Goal: Task Accomplishment & Management: Manage account settings

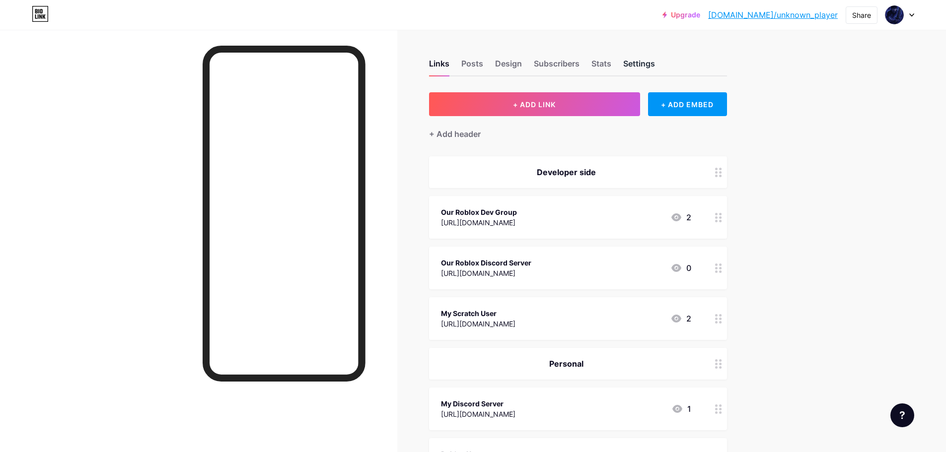
click at [633, 67] on div "Settings" at bounding box center [639, 67] width 32 height 18
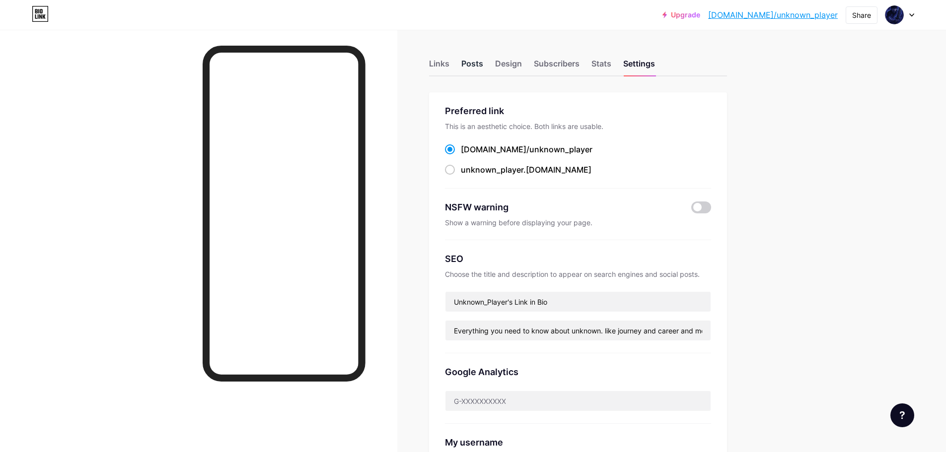
click at [477, 62] on div "Posts" at bounding box center [472, 67] width 22 height 18
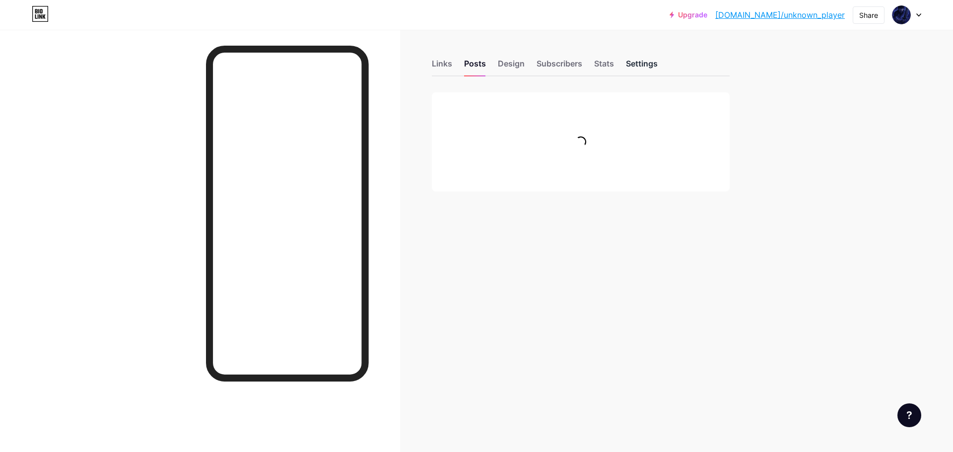
click at [642, 59] on div "Settings" at bounding box center [642, 67] width 32 height 18
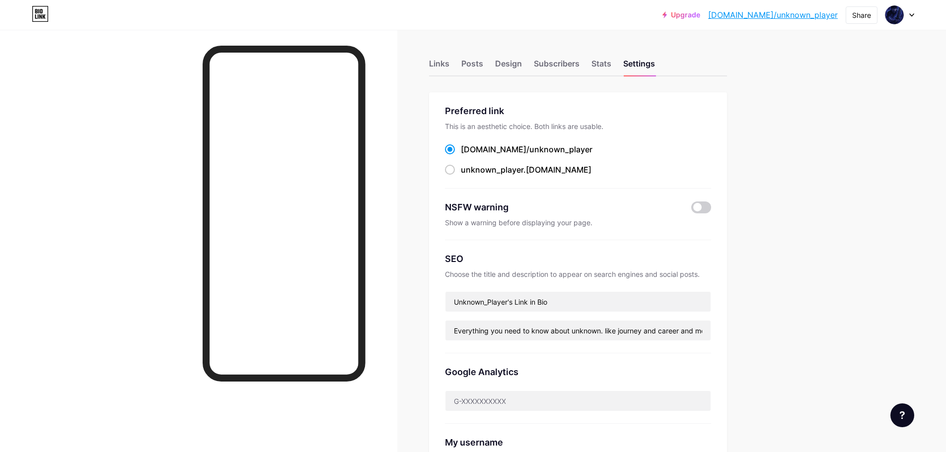
click at [453, 69] on div "Links Posts Design Subscribers Stats Settings" at bounding box center [578, 59] width 298 height 35
click at [430, 64] on div "Links Posts Design Subscribers Stats Settings Preferred link This is an aesthet…" at bounding box center [384, 407] width 768 height 755
click at [432, 62] on div "Links" at bounding box center [439, 67] width 20 height 18
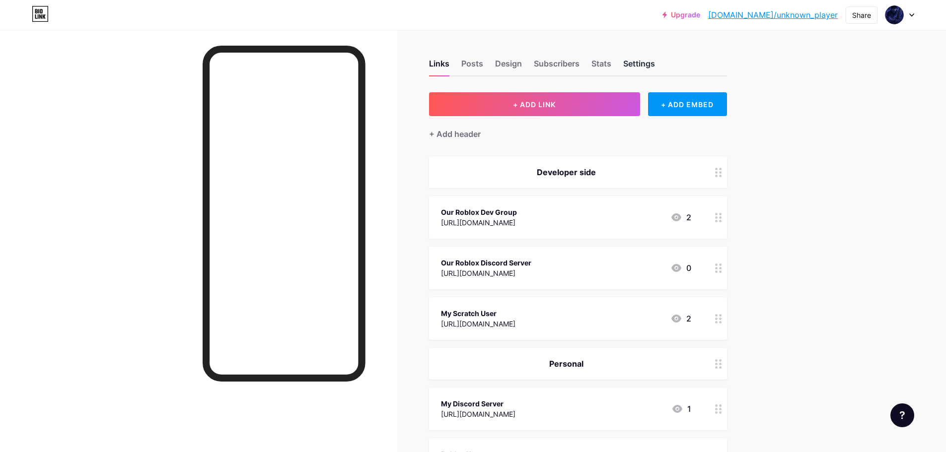
click at [633, 69] on div "Settings" at bounding box center [639, 67] width 32 height 18
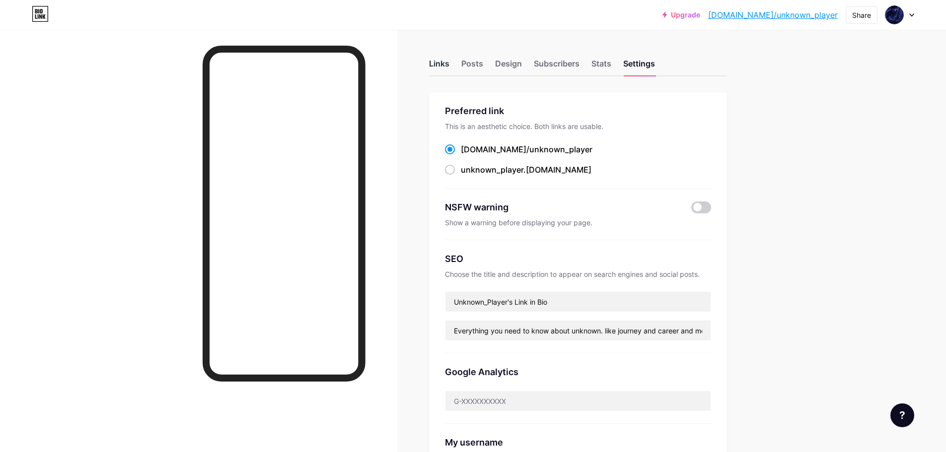
click at [433, 67] on div "Links" at bounding box center [439, 67] width 20 height 18
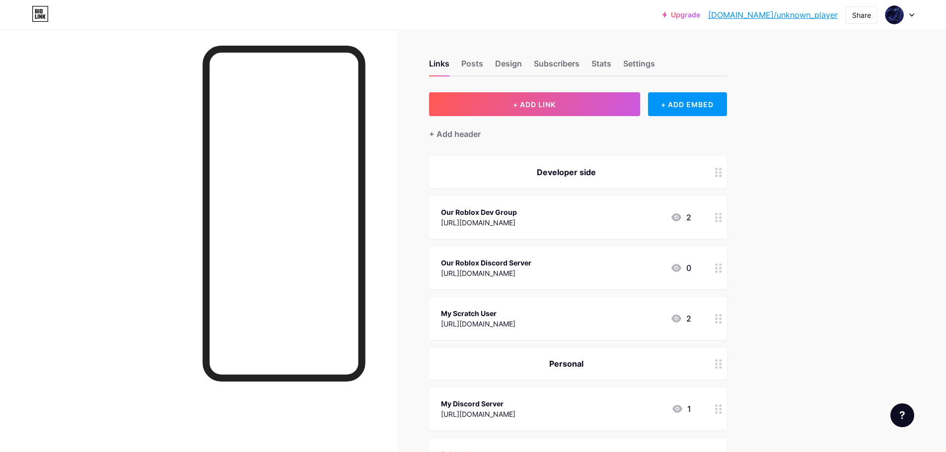
click at [471, 75] on div "Links Posts Design Subscribers Stats Settings" at bounding box center [578, 59] width 298 height 35
click at [478, 65] on div "Posts" at bounding box center [472, 67] width 22 height 18
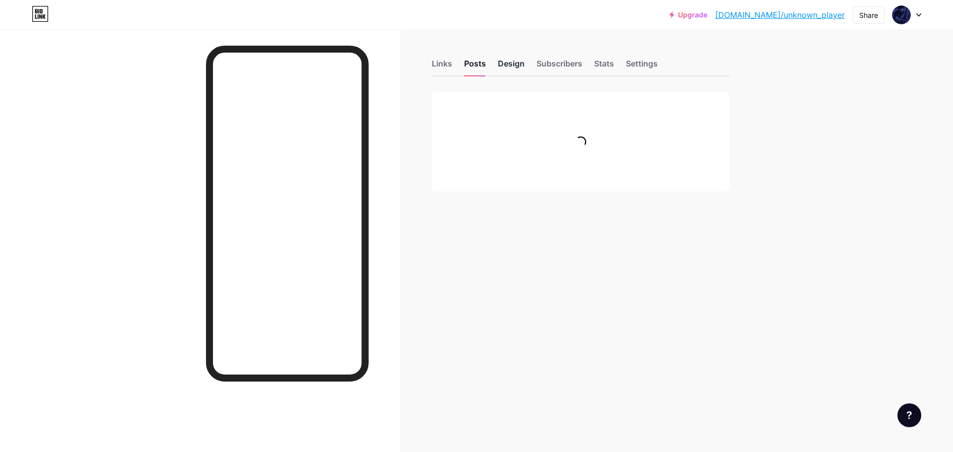
click at [508, 65] on div "Design" at bounding box center [511, 67] width 27 height 18
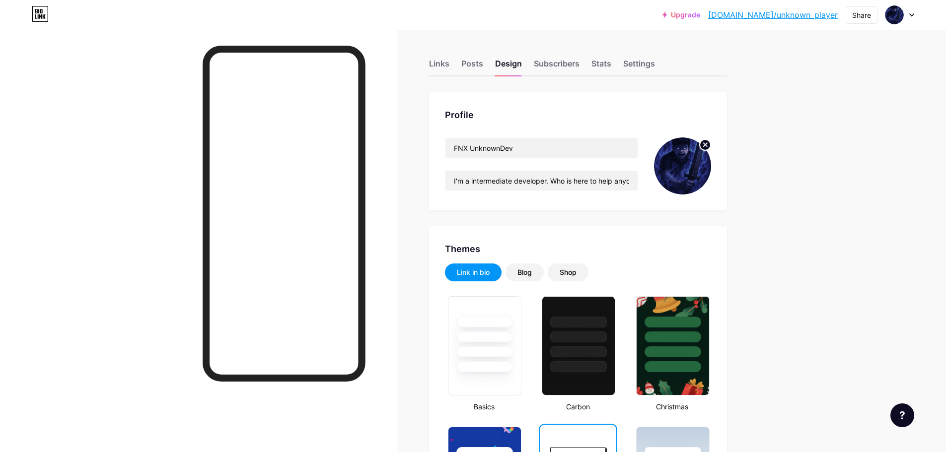
click at [705, 143] on circle at bounding box center [704, 144] width 11 height 11
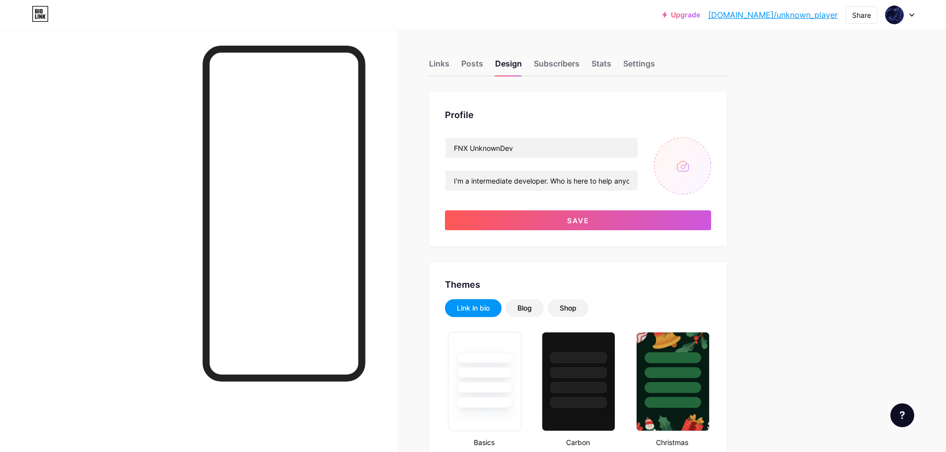
click at [700, 156] on input "file" at bounding box center [682, 165] width 57 height 57
type input "C:\fakepath\ChatGPT Image [DATE], 11_40_42 PM.png"
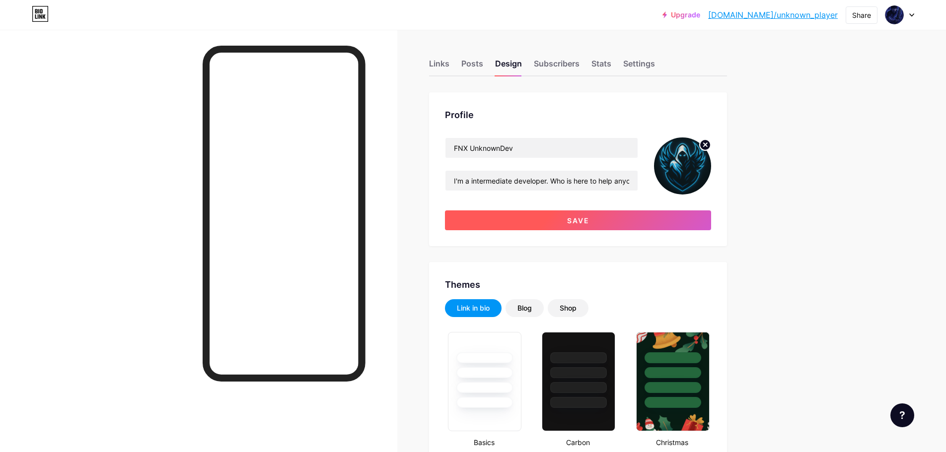
click at [503, 214] on button "Save" at bounding box center [578, 220] width 266 height 20
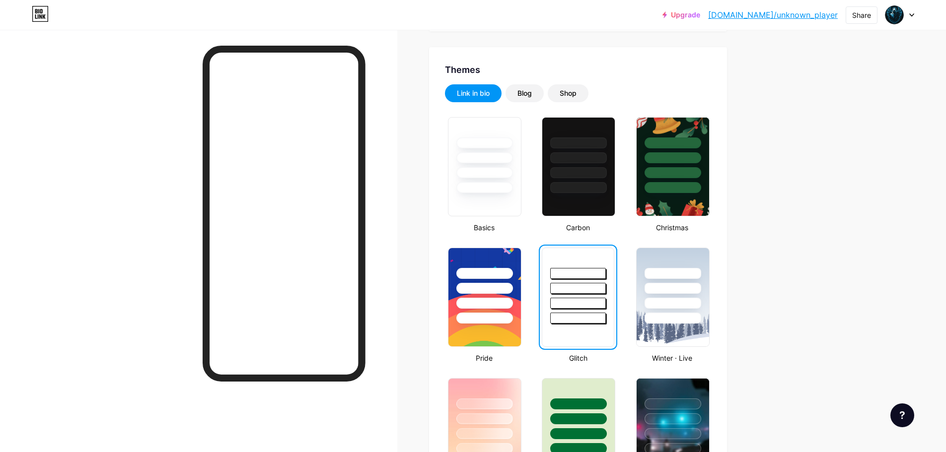
scroll to position [199, 0]
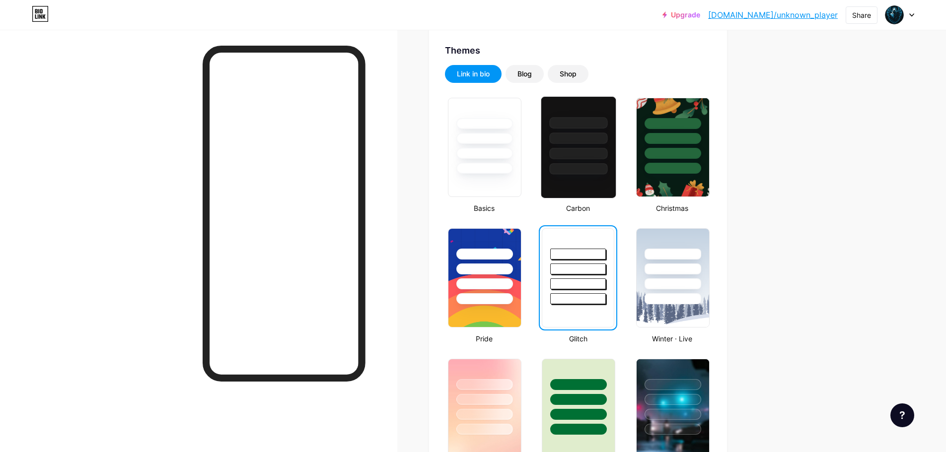
click at [582, 181] on div at bounding box center [578, 147] width 75 height 102
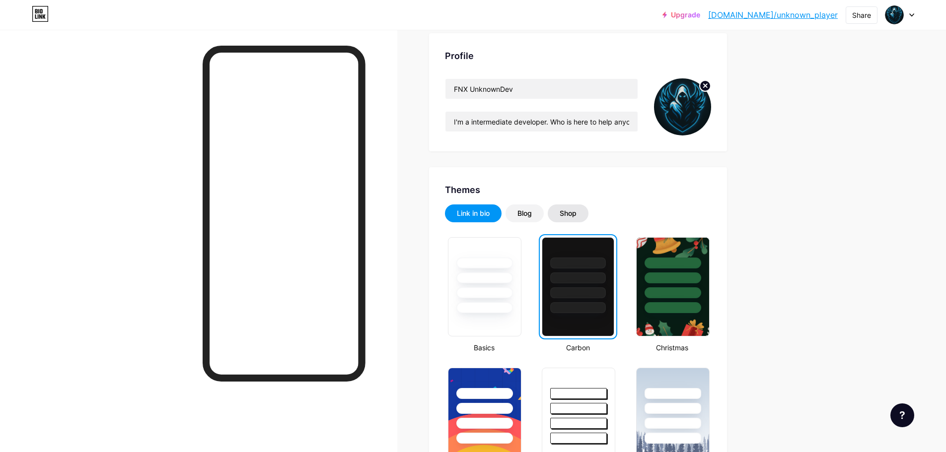
scroll to position [0, 0]
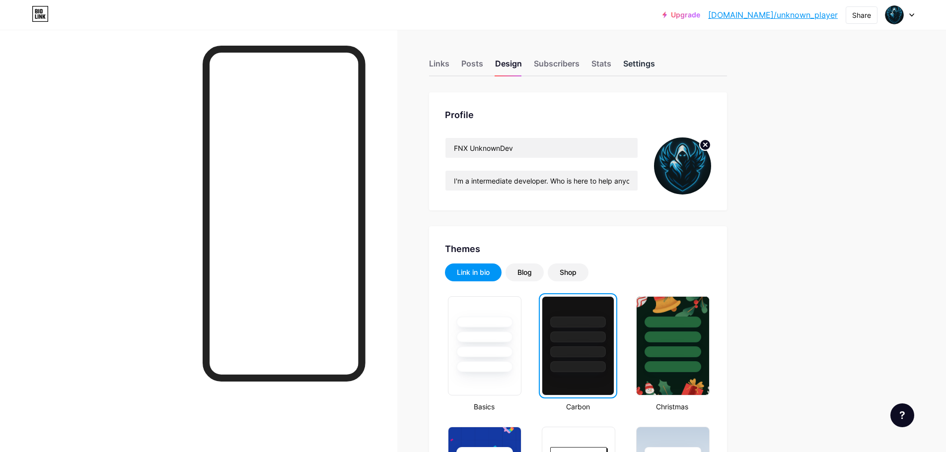
click at [642, 63] on div "Settings" at bounding box center [639, 67] width 32 height 18
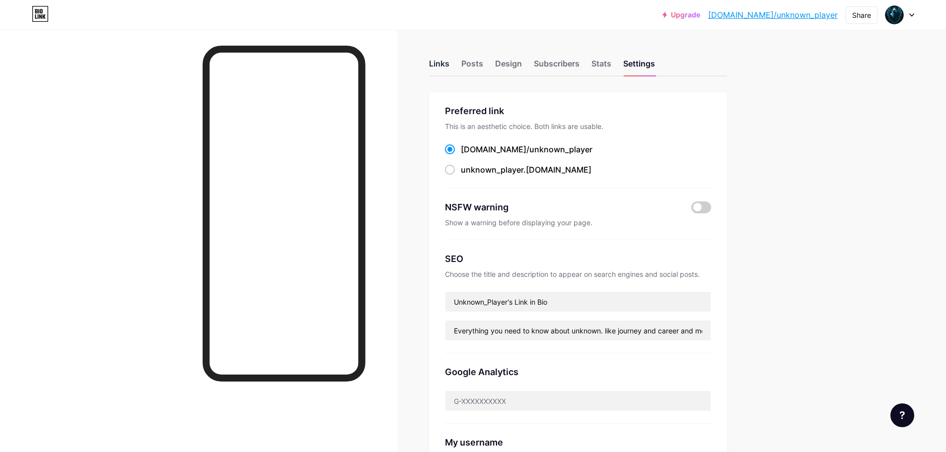
click at [443, 67] on div "Links" at bounding box center [439, 67] width 20 height 18
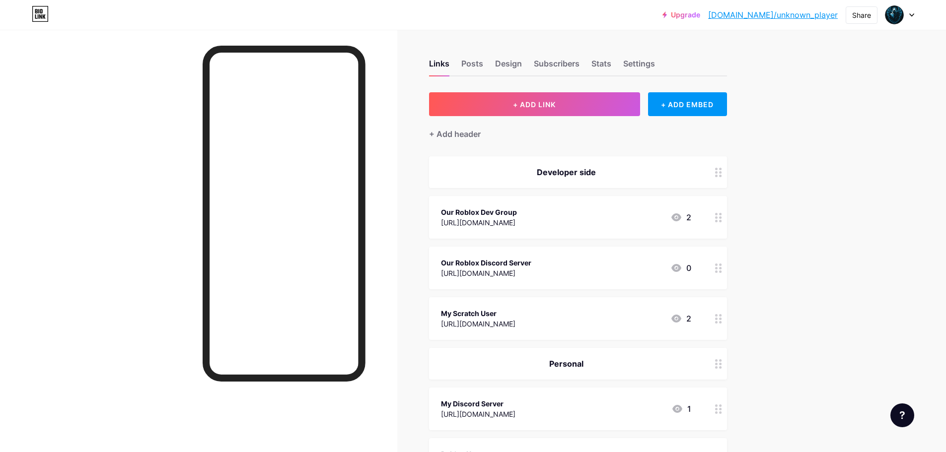
click at [646, 57] on div "Links Posts Design Subscribers Stats Settings" at bounding box center [578, 59] width 298 height 35
click at [647, 60] on div "Settings" at bounding box center [639, 67] width 32 height 18
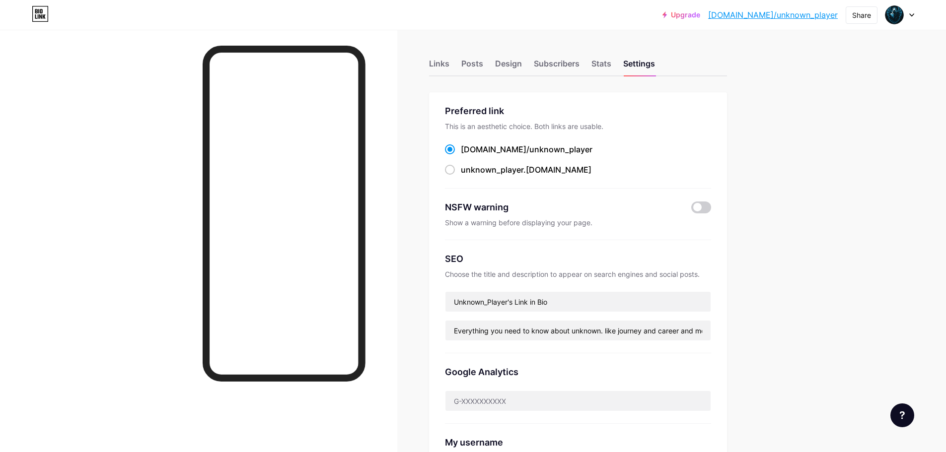
click at [456, 64] on div "Links Posts Design Subscribers Stats Settings" at bounding box center [578, 59] width 298 height 35
